Goal: Information Seeking & Learning: Find specific page/section

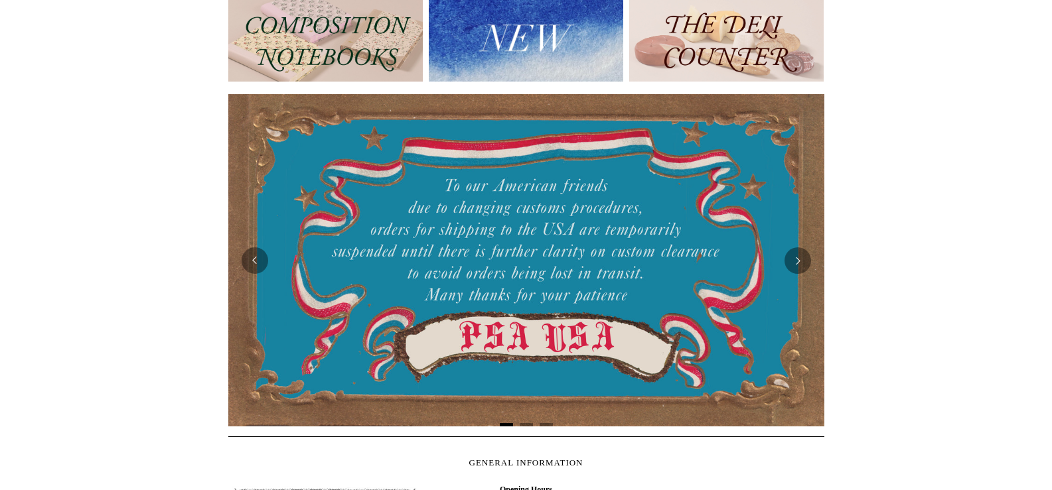
scroll to position [54, 0]
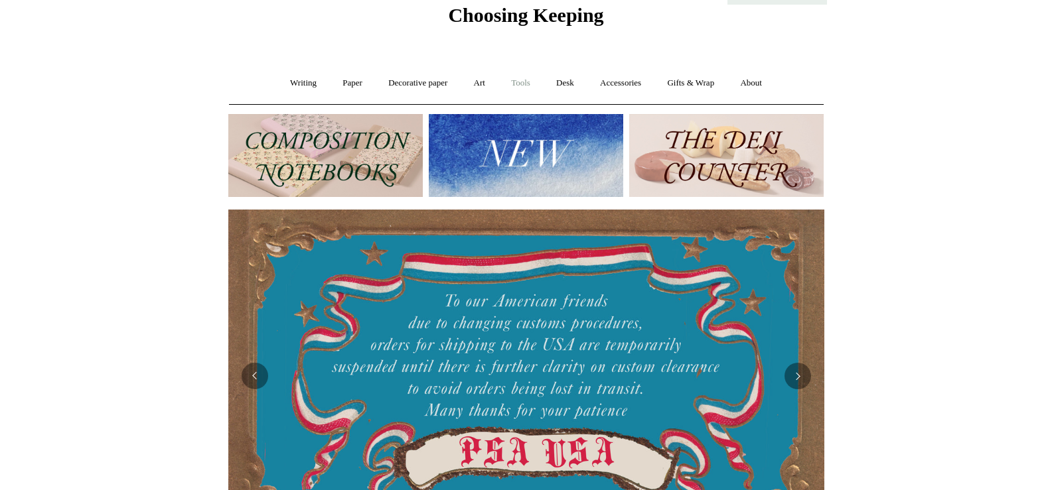
click at [525, 76] on link "Tools +" at bounding box center [520, 83] width 43 height 35
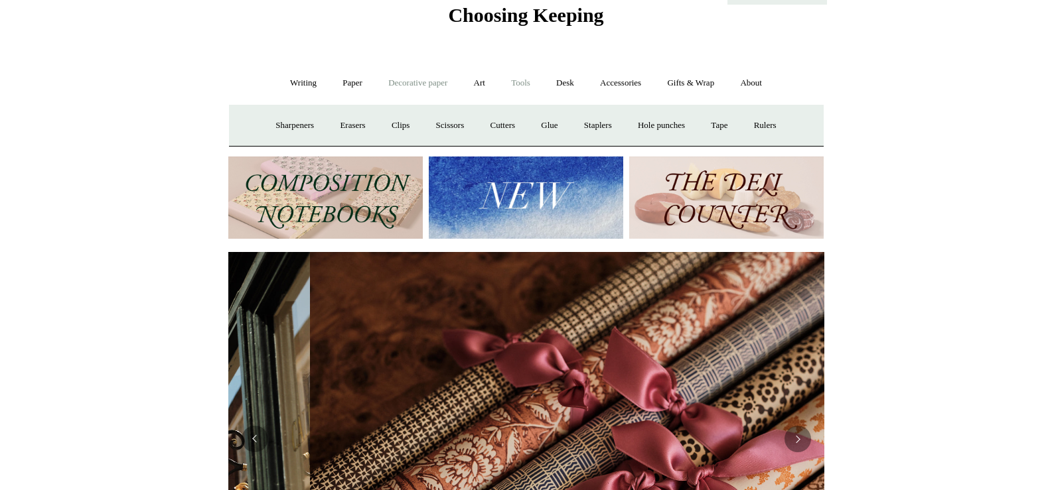
scroll to position [0, 1192]
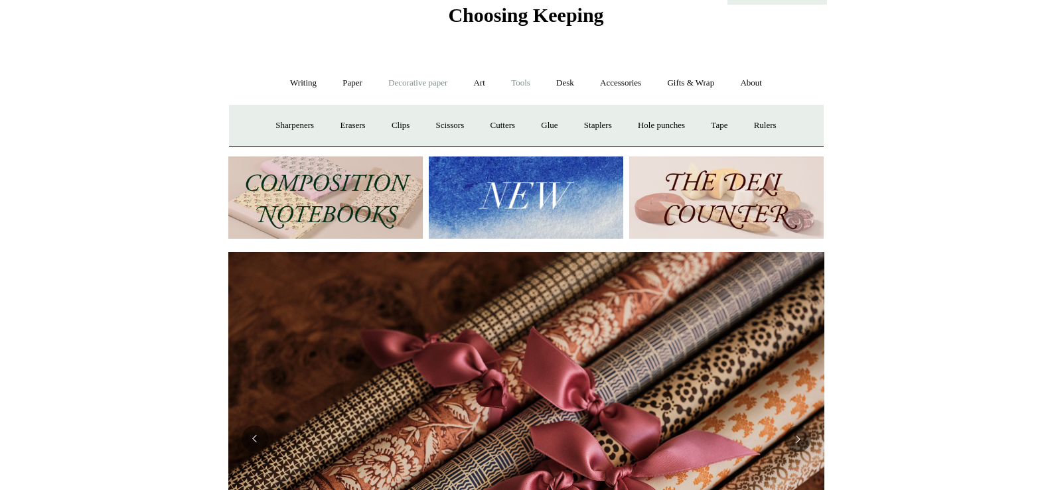
click at [433, 89] on link "Decorative paper +" at bounding box center [417, 83] width 83 height 35
click at [348, 85] on link "Paper +" at bounding box center [352, 83] width 44 height 35
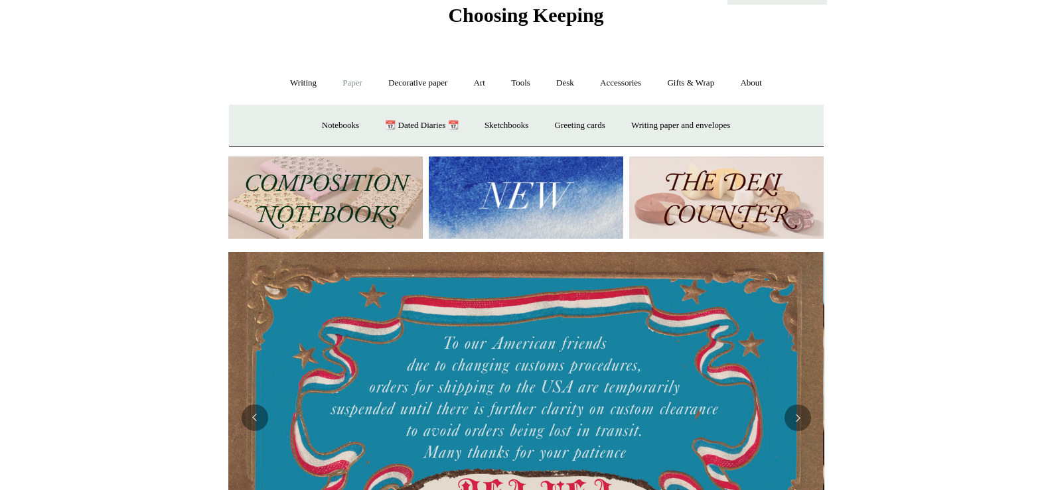
scroll to position [0, 0]
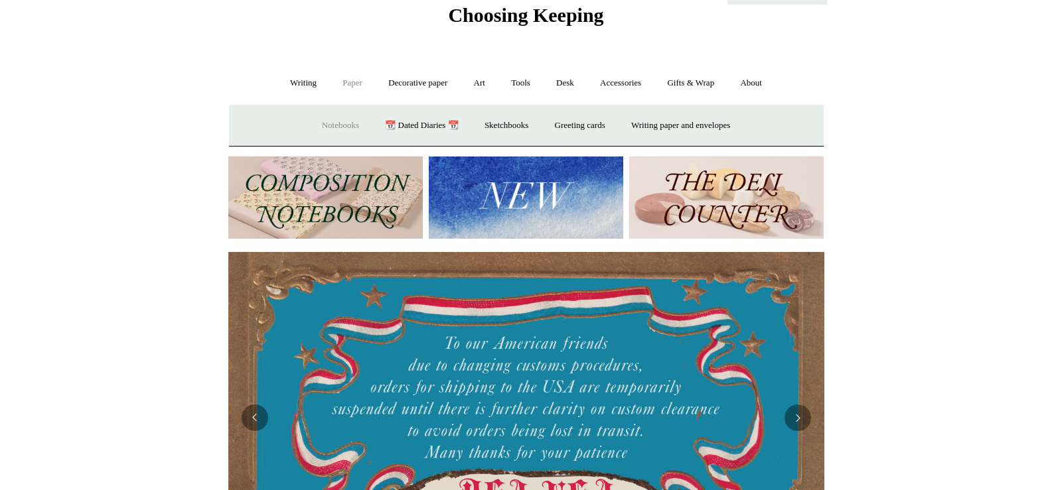
click at [335, 127] on link "Notebooks +" at bounding box center [340, 125] width 61 height 35
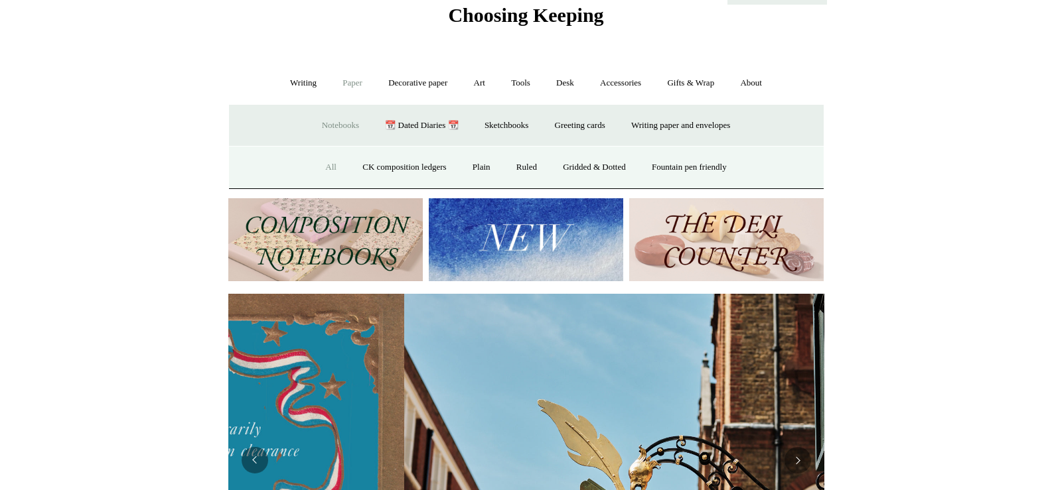
scroll to position [0, 596]
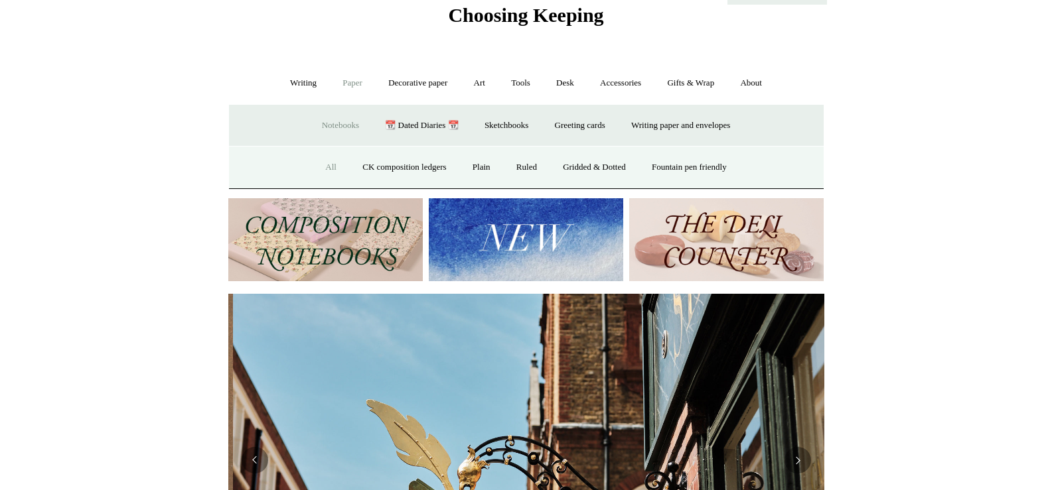
click at [316, 164] on link "All" at bounding box center [330, 167] width 35 height 35
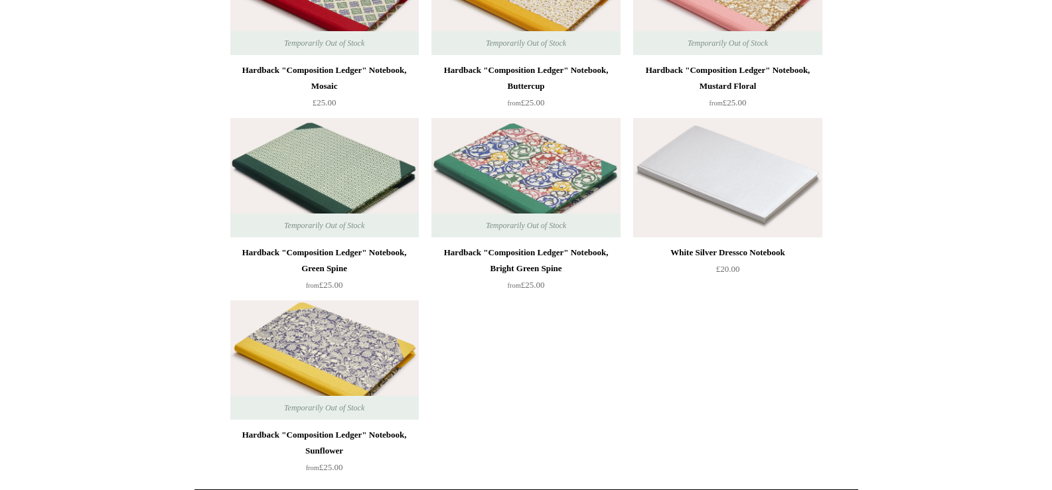
scroll to position [9749, 0]
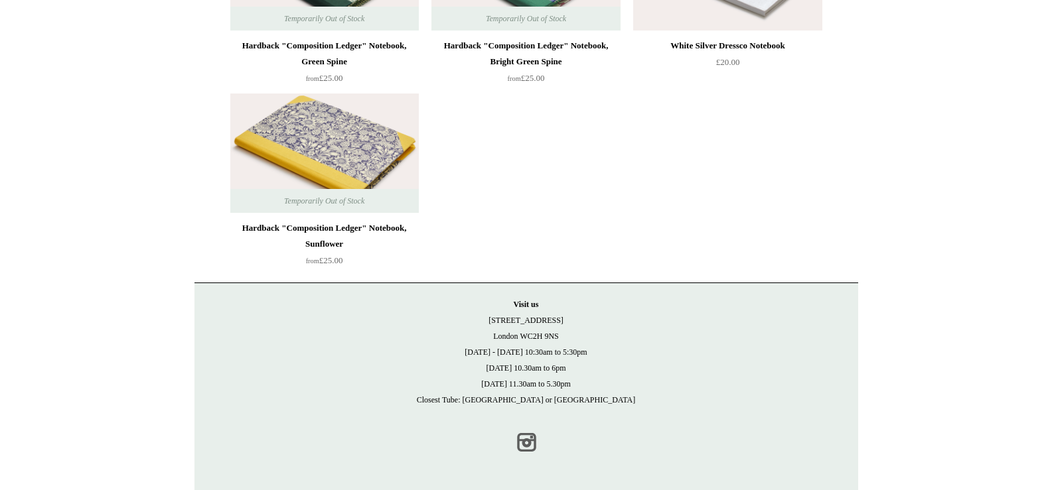
click at [523, 437] on link "Instagram" at bounding box center [526, 442] width 29 height 29
drag, startPoint x: 465, startPoint y: 393, endPoint x: 456, endPoint y: 421, distance: 28.7
click at [456, 421] on div "© Copyright 2025 Choosing Keeping. Visit us 21 Tower Street London WC2H 9NS Mon…" at bounding box center [525, 370] width 663 height 174
click at [581, 379] on p "Visit us 21 Tower Street London WC2H 9NS Monday - Friday 10:30am to 5:30pm Satu…" at bounding box center [526, 352] width 637 height 111
click at [574, 403] on p "Visit us 21 Tower Street London WC2H 9NS Monday - Friday 10:30am to 5:30pm Satu…" at bounding box center [526, 352] width 637 height 111
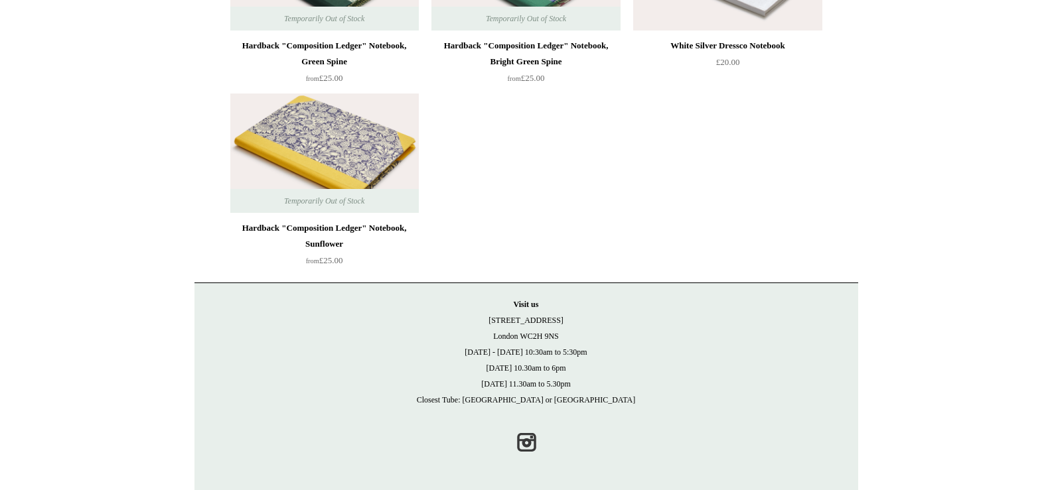
click at [545, 403] on p "Visit us 21 Tower Street London WC2H 9NS Monday - Friday 10:30am to 5:30pm Satu…" at bounding box center [526, 352] width 637 height 111
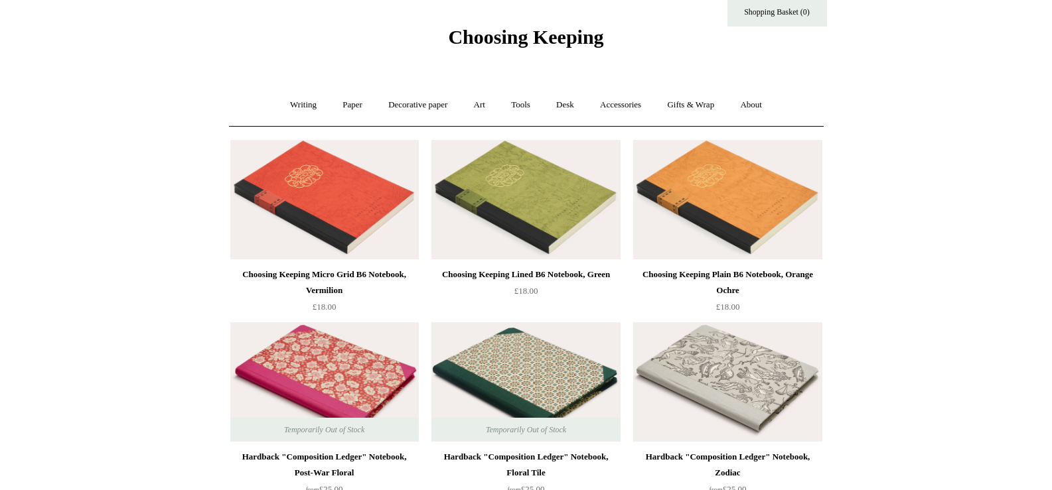
scroll to position [0, 0]
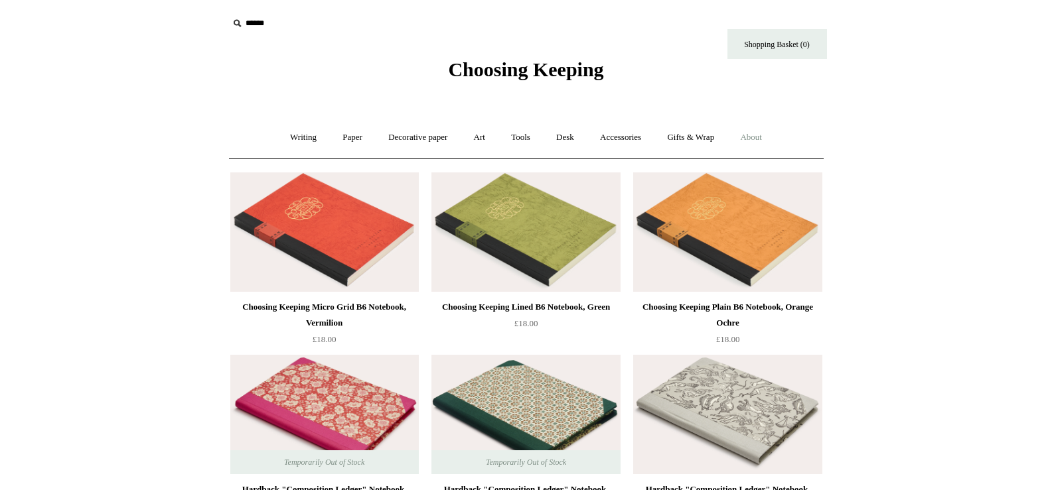
click at [764, 141] on link "About +" at bounding box center [751, 137] width 46 height 35
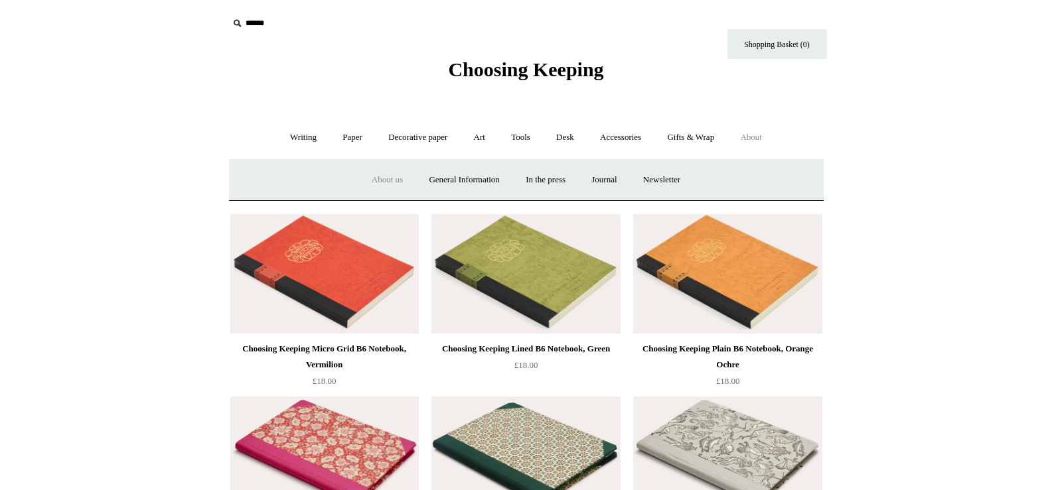
click at [363, 174] on link "About us" at bounding box center [387, 180] width 55 height 35
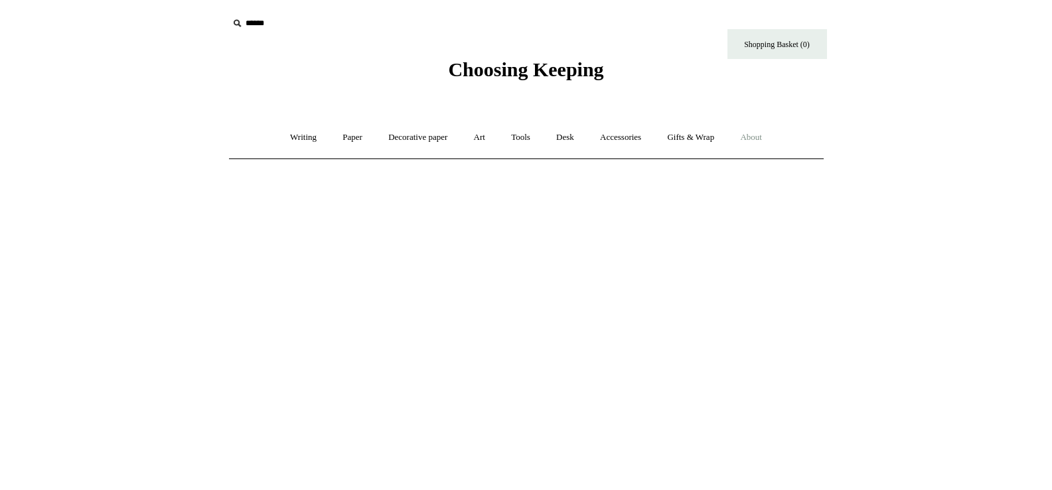
click at [767, 135] on link "About +" at bounding box center [751, 137] width 46 height 35
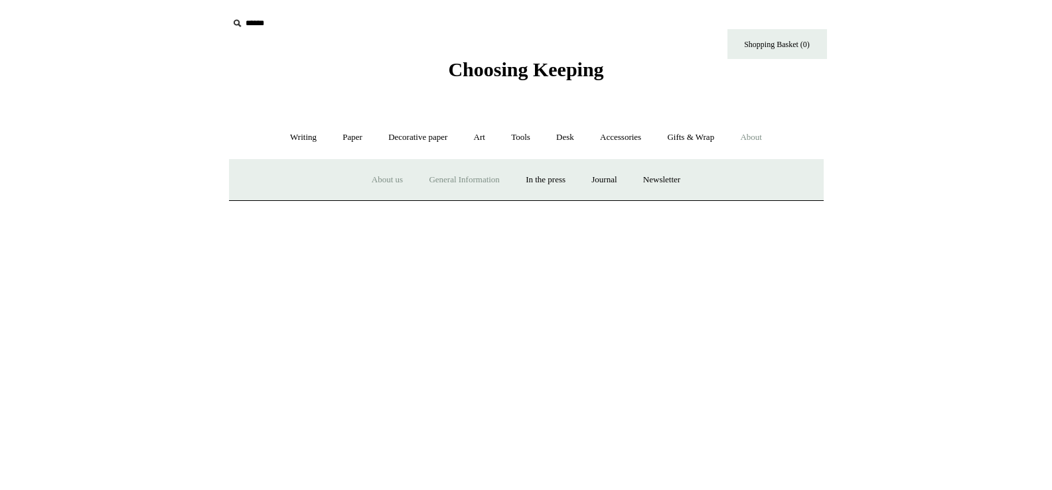
click at [467, 181] on link "General Information" at bounding box center [464, 180] width 94 height 35
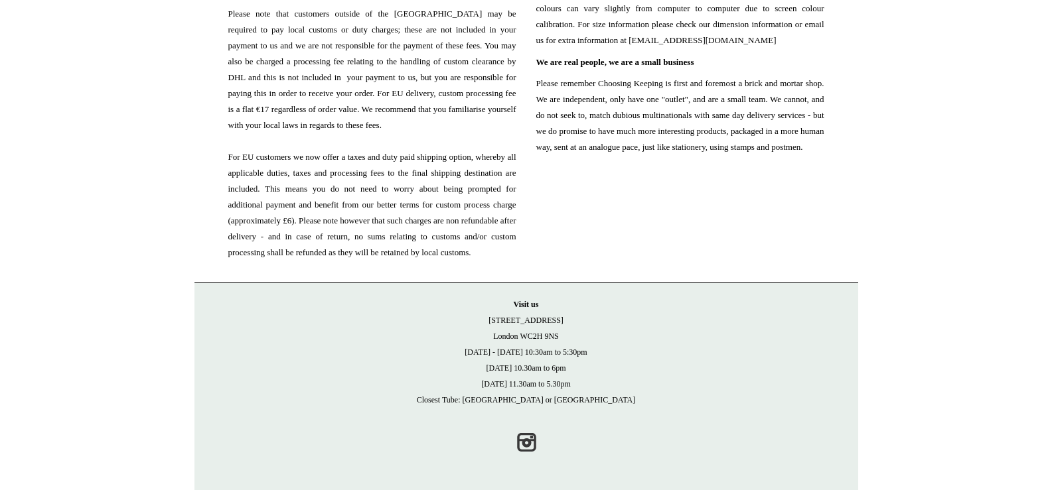
scroll to position [1592, 0]
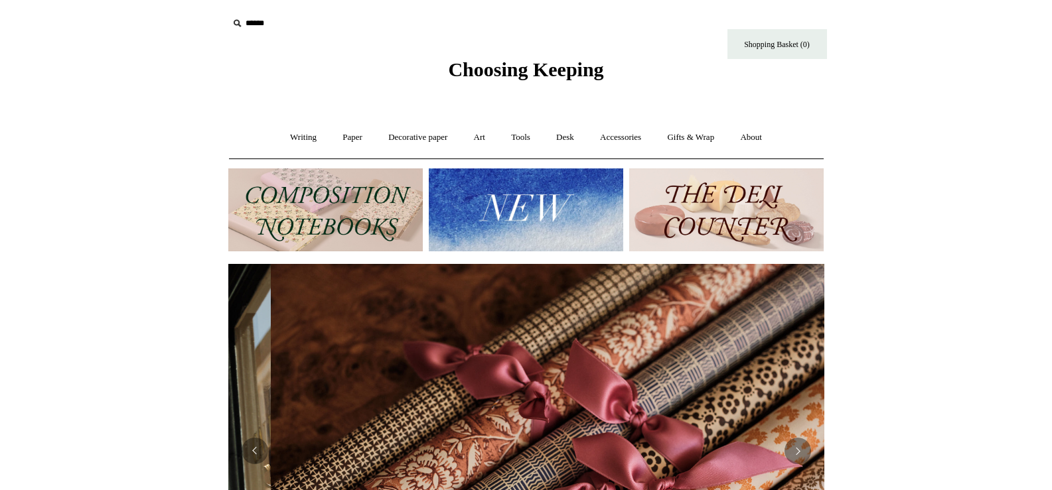
scroll to position [0, 1190]
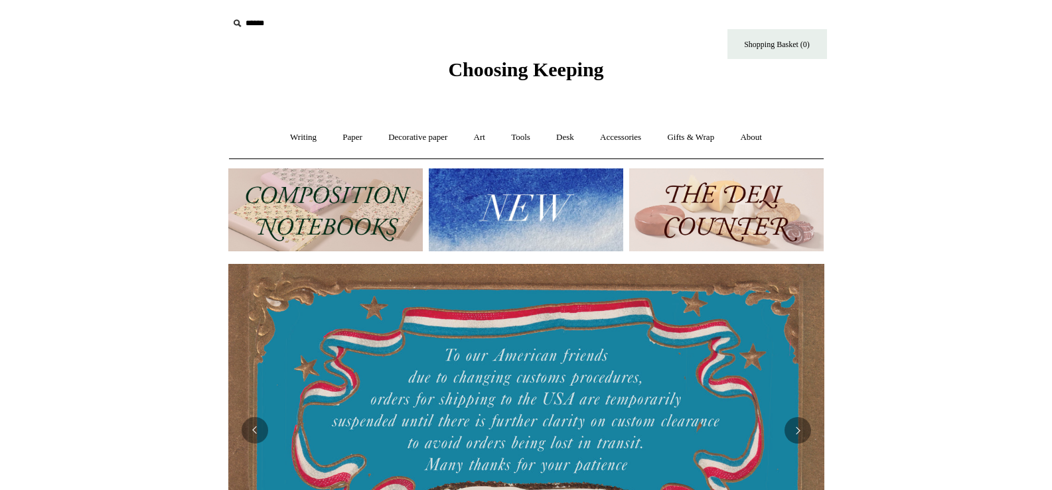
click at [247, 27] on input "text" at bounding box center [309, 23] width 163 height 25
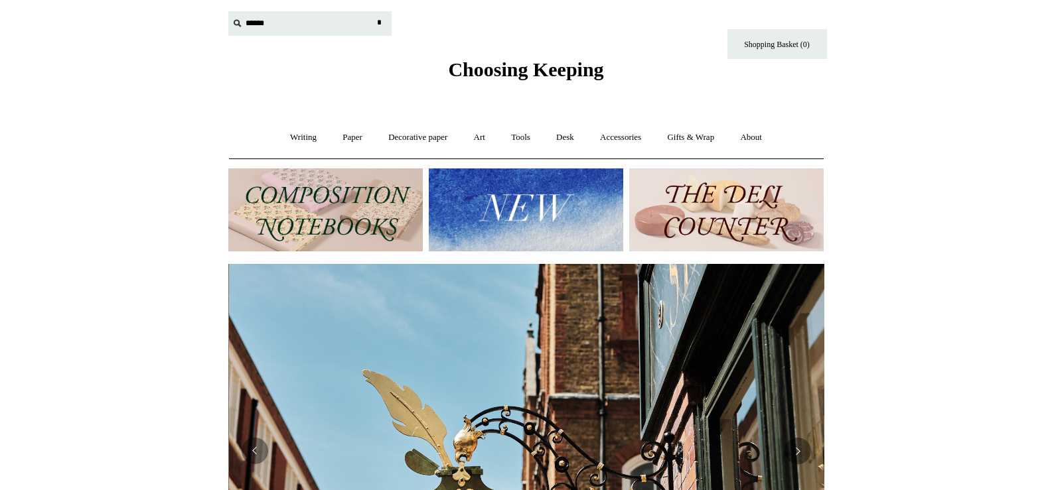
scroll to position [0, 596]
click at [379, 27] on input "*" at bounding box center [379, 22] width 13 height 23
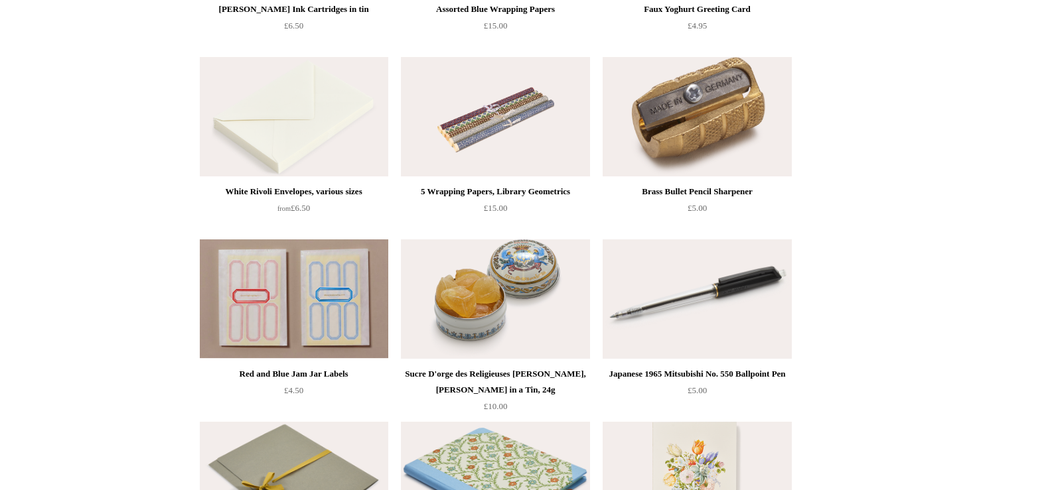
scroll to position [4379, 0]
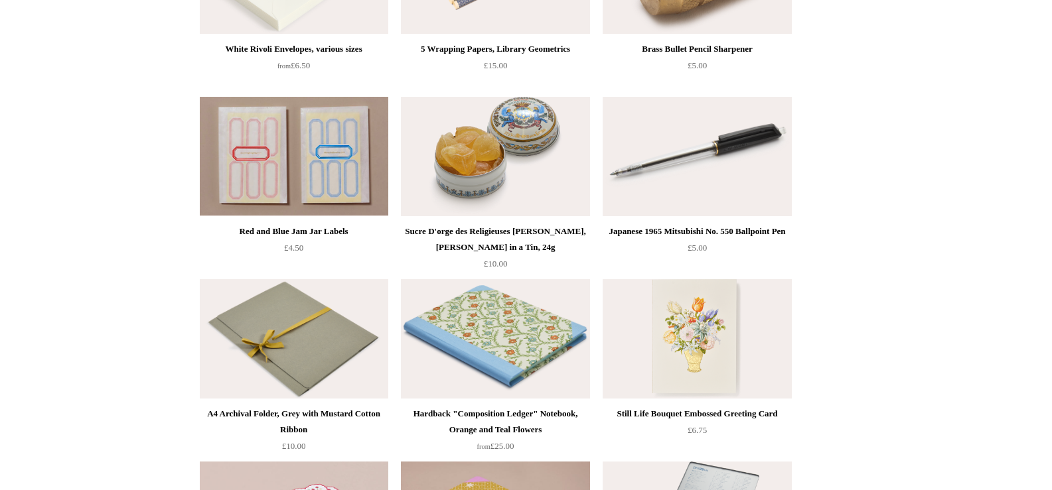
drag, startPoint x: 1051, startPoint y: 146, endPoint x: 1050, endPoint y: 188, distance: 41.8
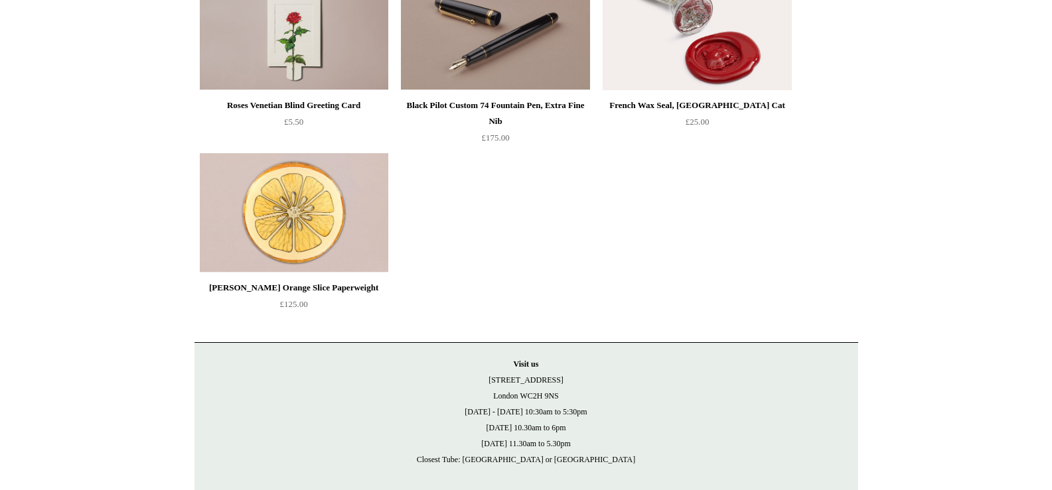
scroll to position [15329, 0]
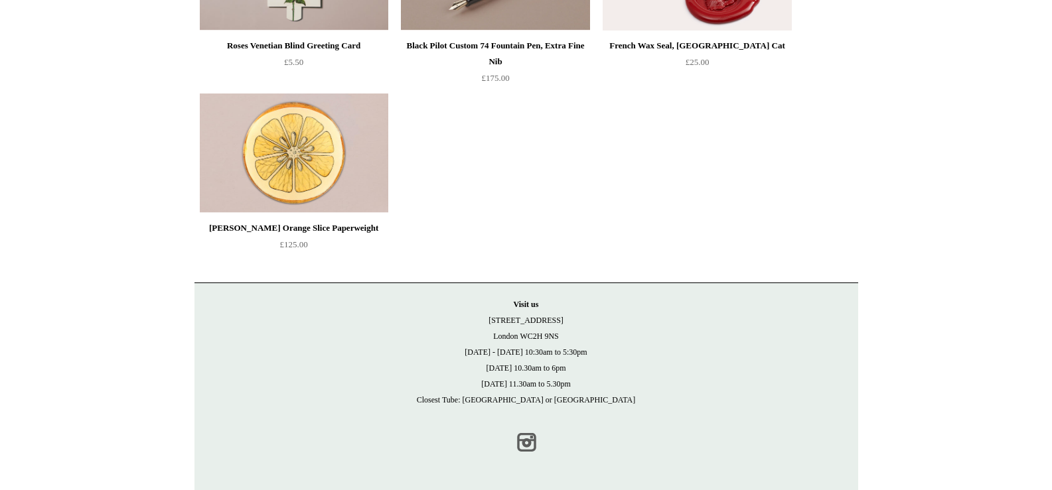
click at [527, 443] on link "Instagram" at bounding box center [526, 442] width 29 height 29
